Goal: Find specific page/section: Find specific page/section

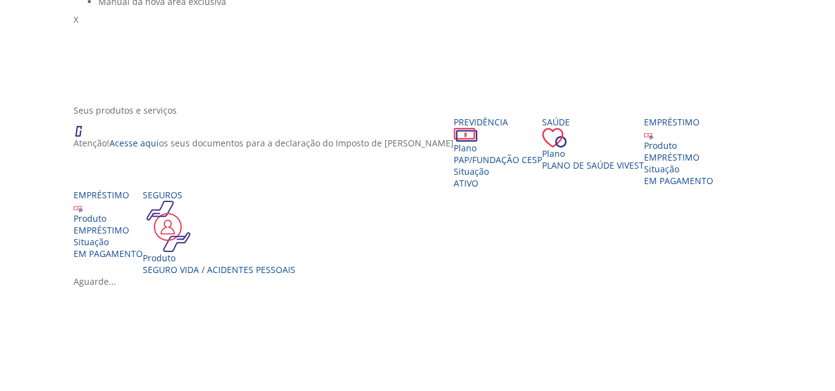
scroll to position [185, 0]
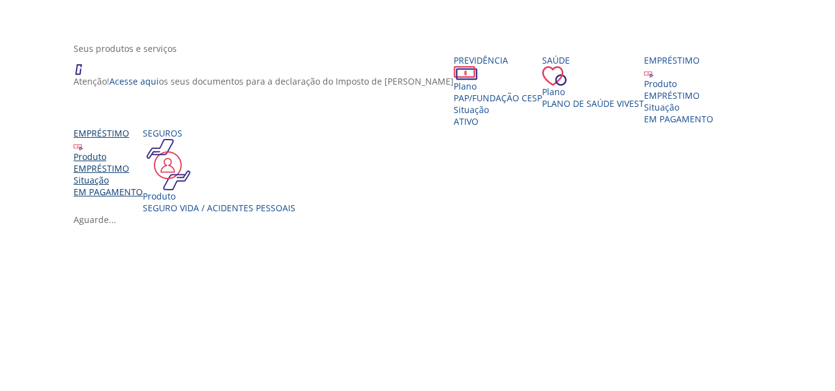
click at [143, 174] on div "EMPRÉSTIMO" at bounding box center [108, 168] width 69 height 12
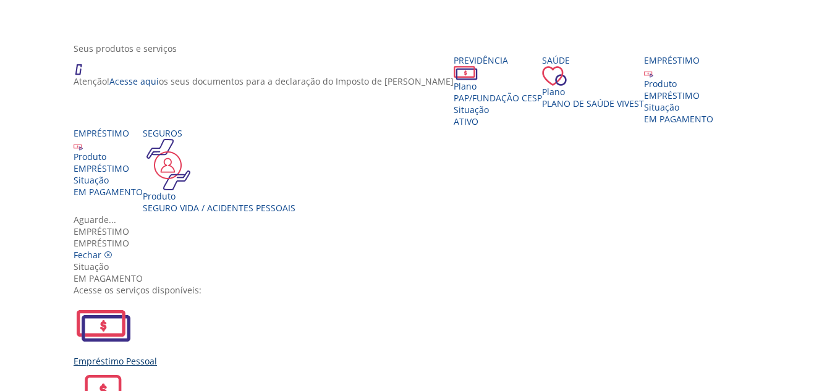
click at [133, 296] on img "Vivest" at bounding box center [103, 325] width 59 height 59
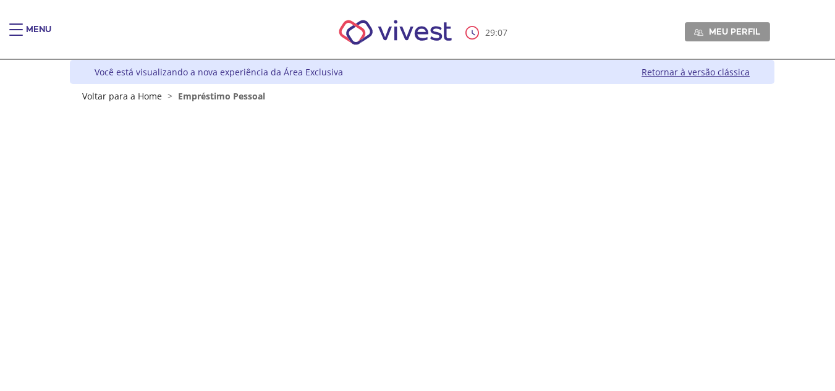
click at [30, 29] on div "Menu" at bounding box center [38, 35] width 25 height 25
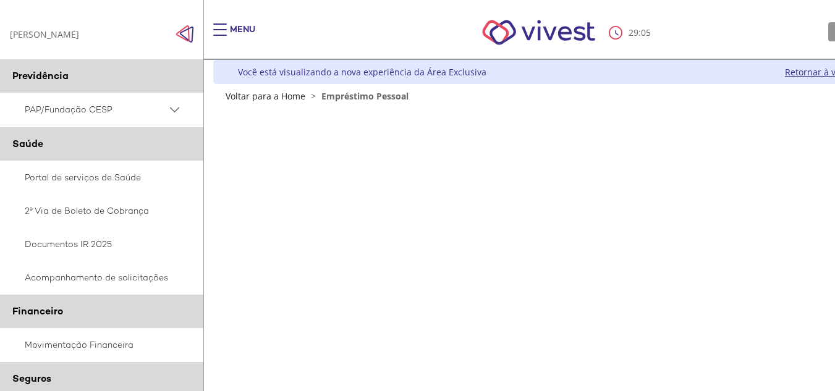
click at [30, 29] on div "[PERSON_NAME] [PERSON_NAME]" at bounding box center [44, 34] width 69 height 12
click at [814, 71] on link "Retornar à versão clássica" at bounding box center [839, 72] width 108 height 12
